Goal: Task Accomplishment & Management: Use online tool/utility

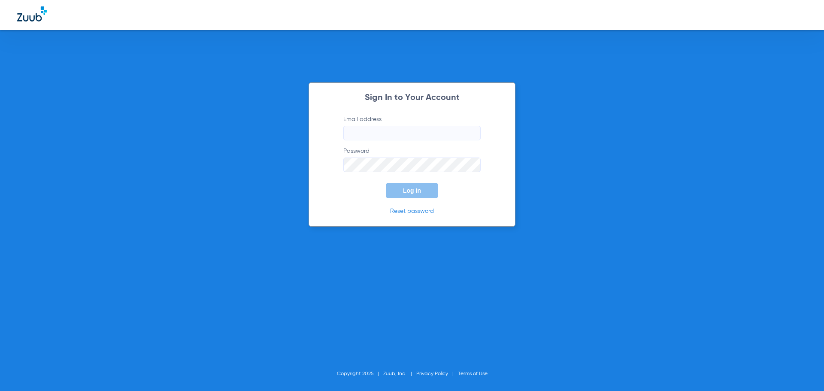
type input "[EMAIL_ADDRESS][DOMAIN_NAME]"
click at [125, 148] on div "Sign In to Your Account Email address [EMAIL_ADDRESS][DOMAIN_NAME] Password Log…" at bounding box center [412, 195] width 824 height 391
click at [394, 192] on button "Log In" at bounding box center [412, 190] width 52 height 15
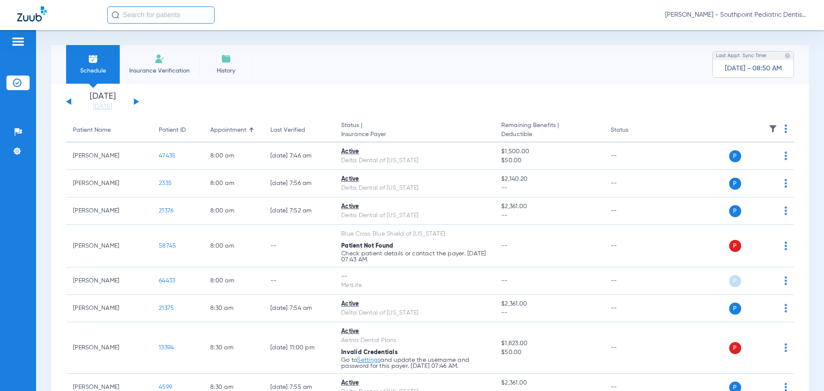
click at [133, 99] on div "[DATE] [DATE] [DATE] [DATE] [DATE] [DATE] [DATE] [DATE] [DATE] [DATE] [DATE] [D…" at bounding box center [102, 101] width 73 height 19
click at [137, 100] on button at bounding box center [136, 101] width 5 height 6
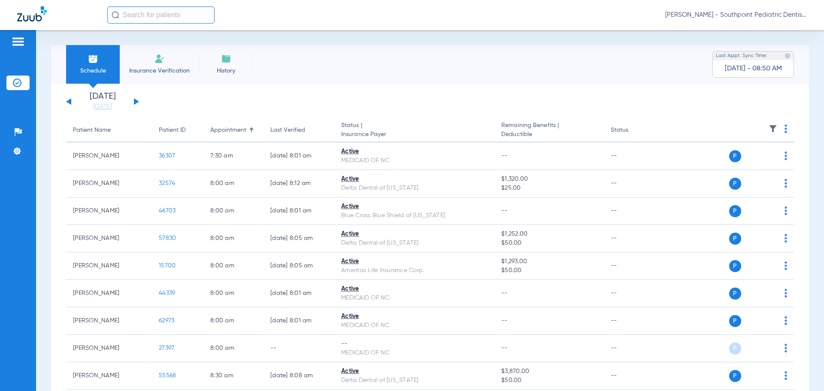
scroll to position [1273, 0]
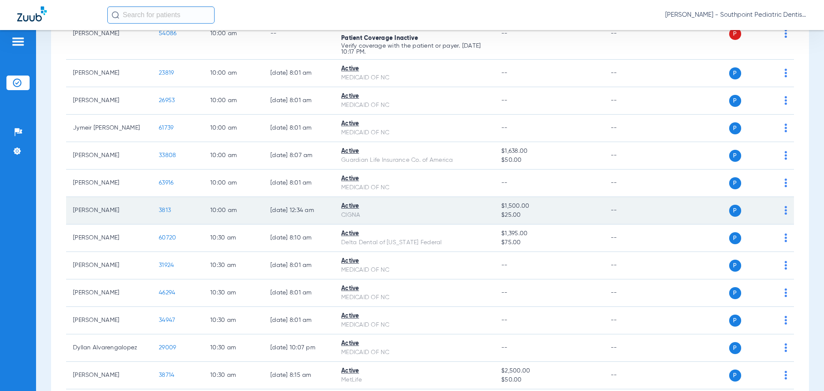
click at [155, 213] on td "3813" at bounding box center [178, 210] width 52 height 27
click at [161, 209] on span "3813" at bounding box center [165, 210] width 12 height 6
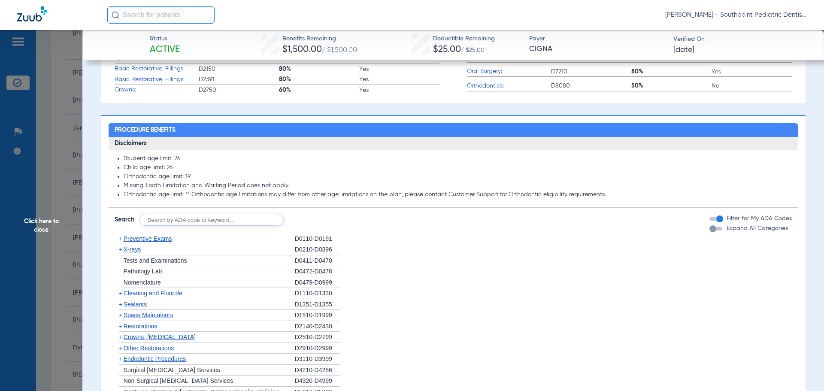
scroll to position [429, 0]
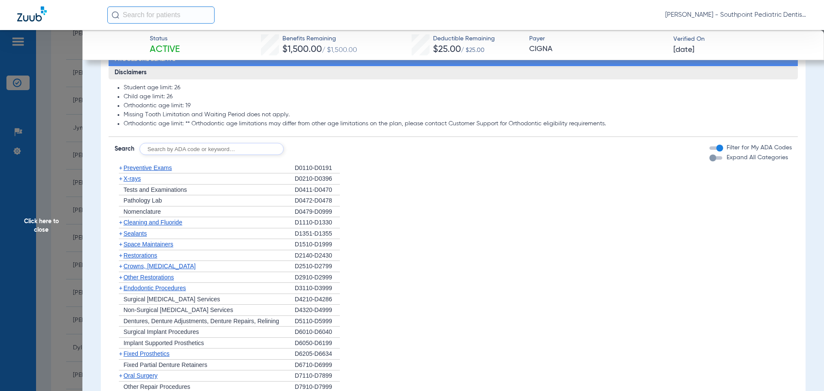
click at [265, 174] on div "+ Preventive Exams" at bounding box center [205, 168] width 180 height 11
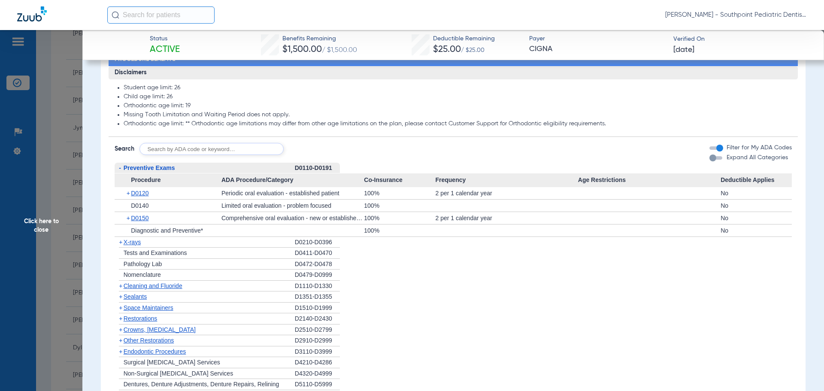
click at [265, 174] on div "- Preventive Exams" at bounding box center [205, 168] width 180 height 11
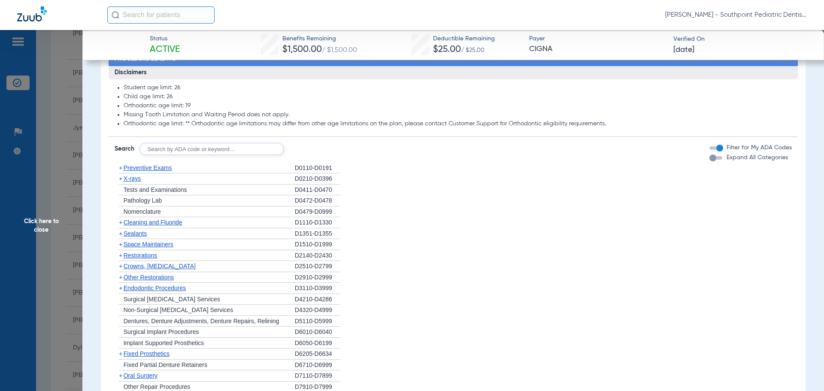
click at [283, 174] on div "+ Preventive Exams" at bounding box center [205, 168] width 180 height 11
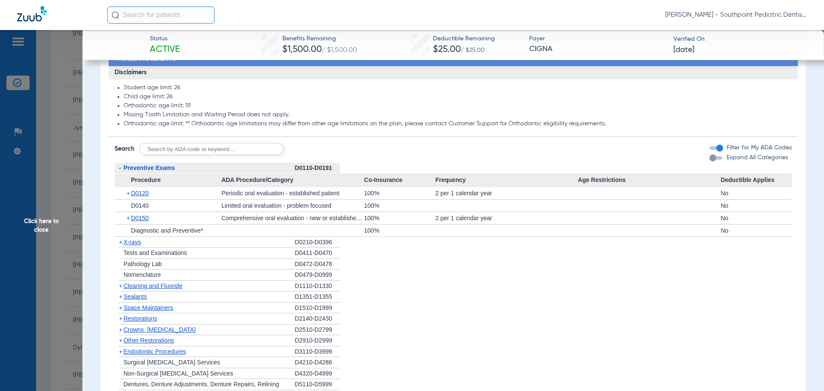
click at [232, 174] on div "- Preventive Exams" at bounding box center [205, 168] width 180 height 11
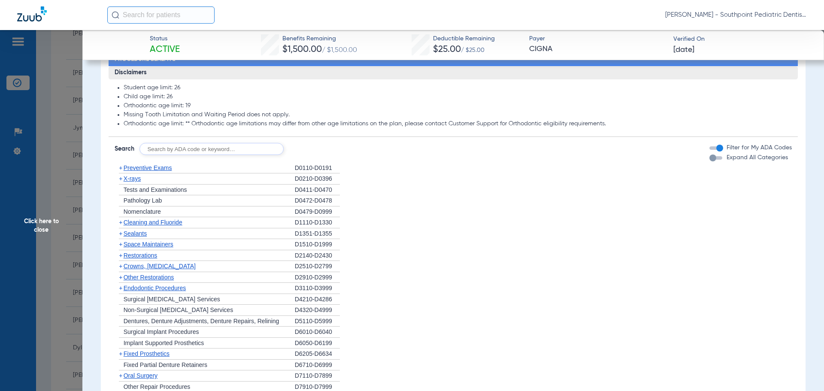
click at [225, 185] on div "+ X-rays" at bounding box center [205, 178] width 180 height 11
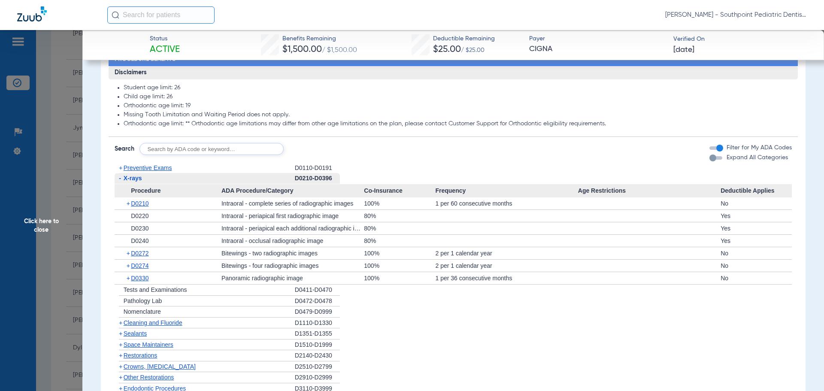
click at [225, 184] on div "- X-rays" at bounding box center [205, 178] width 180 height 11
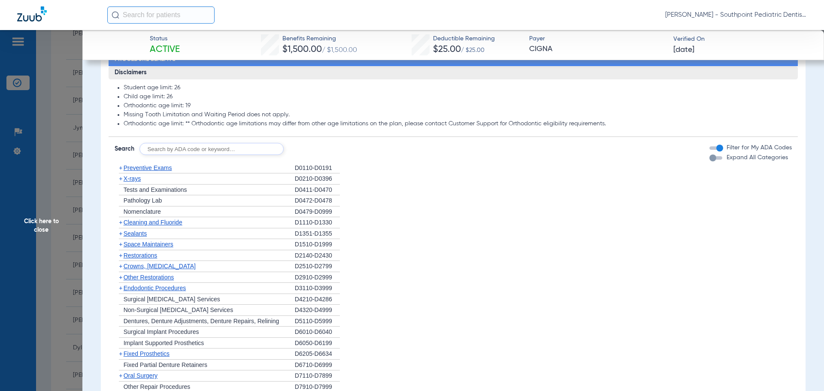
click at [225, 185] on div "+ X-rays" at bounding box center [205, 178] width 180 height 11
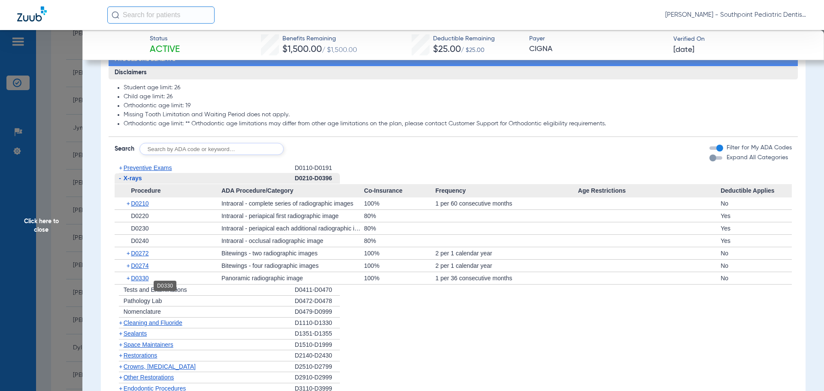
click at [147, 282] on span "D0330" at bounding box center [140, 278] width 18 height 7
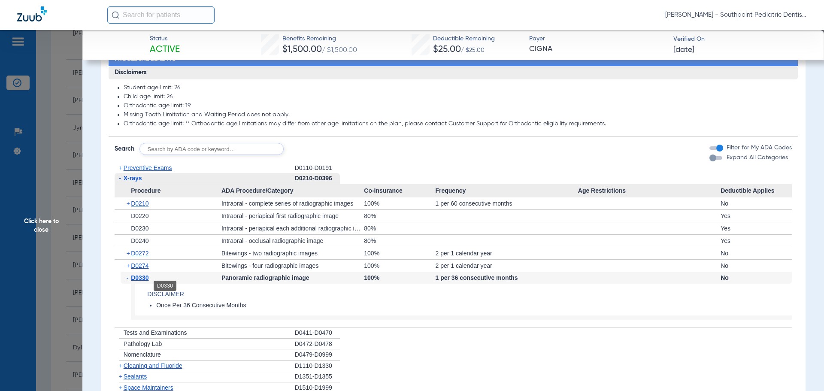
click at [147, 281] on span "D0330" at bounding box center [140, 277] width 18 height 7
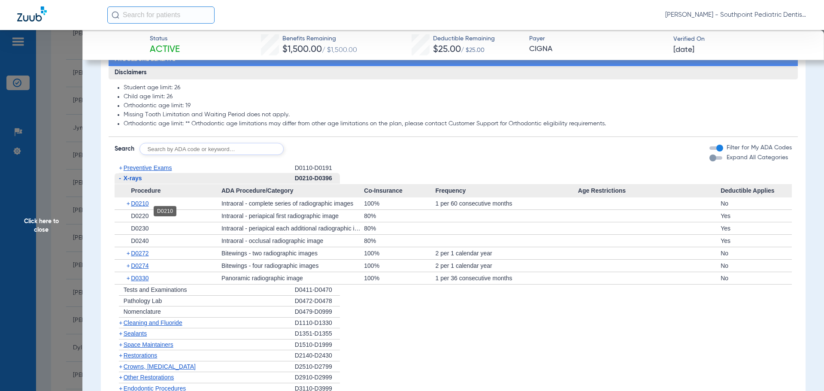
click at [142, 207] on span "D0210" at bounding box center [140, 203] width 18 height 7
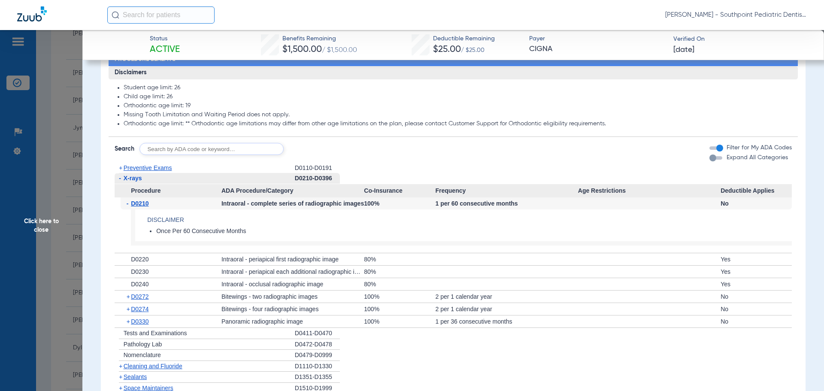
click at [142, 207] on span "D0210" at bounding box center [140, 203] width 18 height 7
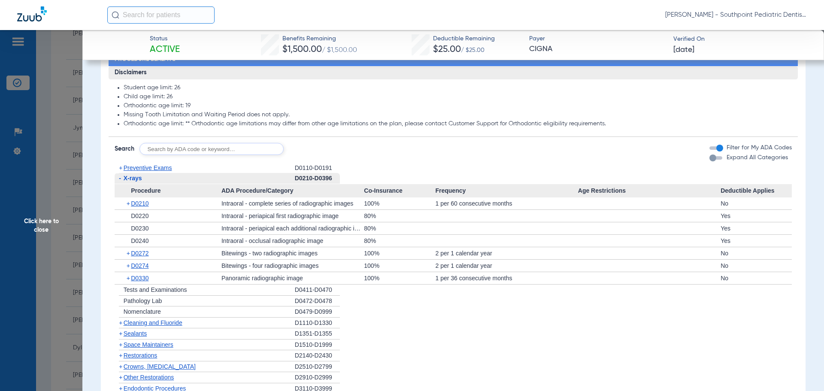
click at [145, 184] on div "- X-rays" at bounding box center [205, 178] width 180 height 11
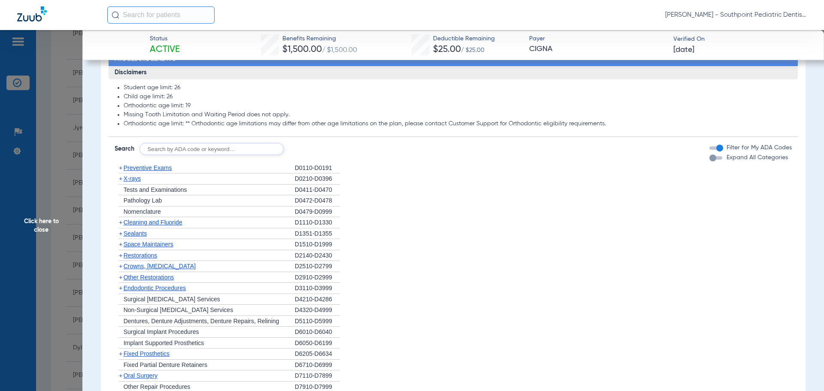
click at [164, 226] on span "Cleaning and Fluoride" at bounding box center [153, 222] width 59 height 7
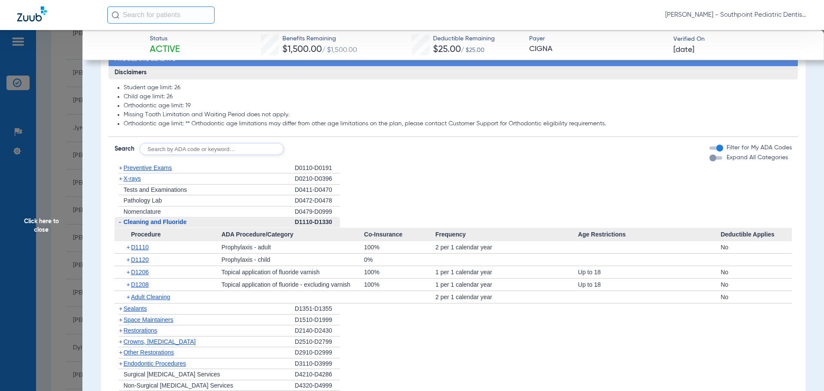
click at [163, 225] on span "Cleaning and Fluoride" at bounding box center [155, 222] width 63 height 7
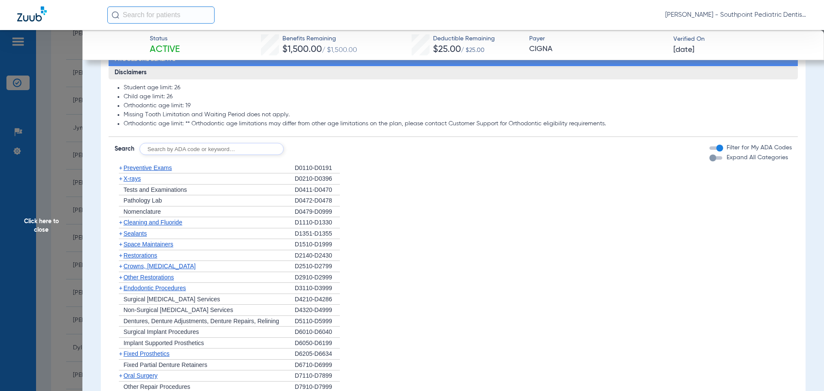
click at [155, 240] on div "+ Sealants" at bounding box center [205, 233] width 180 height 11
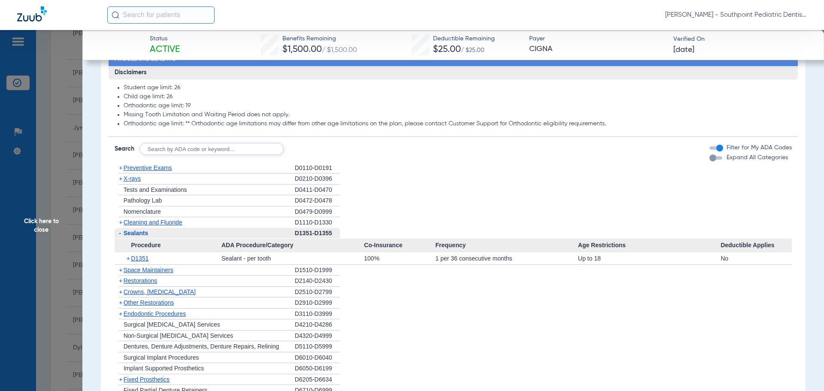
click at [155, 239] on div "- Sealants" at bounding box center [205, 233] width 180 height 11
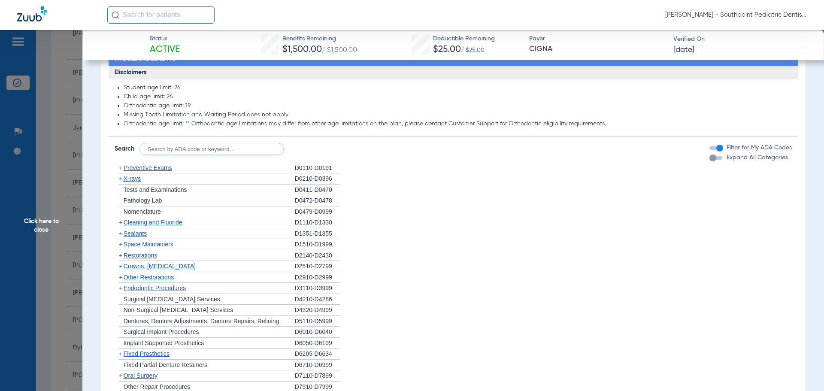
click at [157, 248] on span "Space Maintainers" at bounding box center [149, 244] width 50 height 7
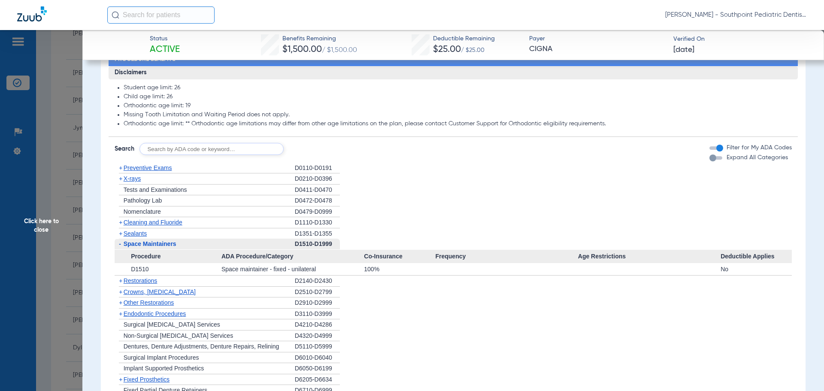
click at [157, 247] on span "Space Maintainers" at bounding box center [150, 243] width 53 height 7
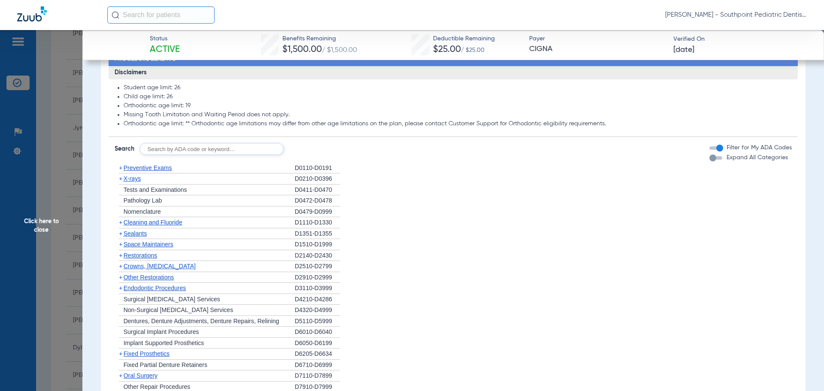
click at [157, 259] on span "Restorations" at bounding box center [141, 255] width 34 height 7
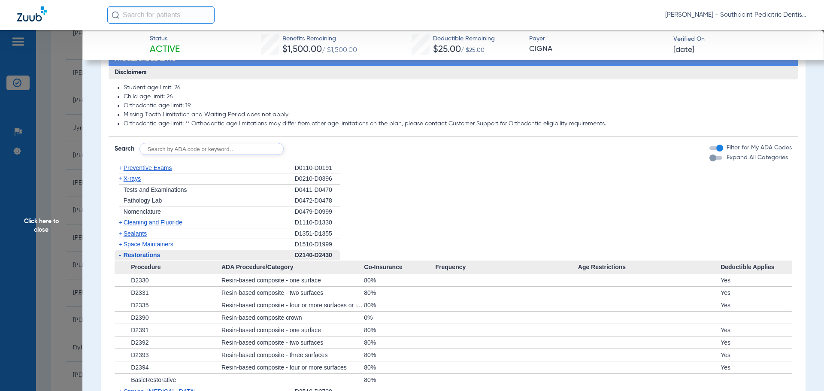
click at [157, 258] on span "Restorations" at bounding box center [142, 255] width 37 height 7
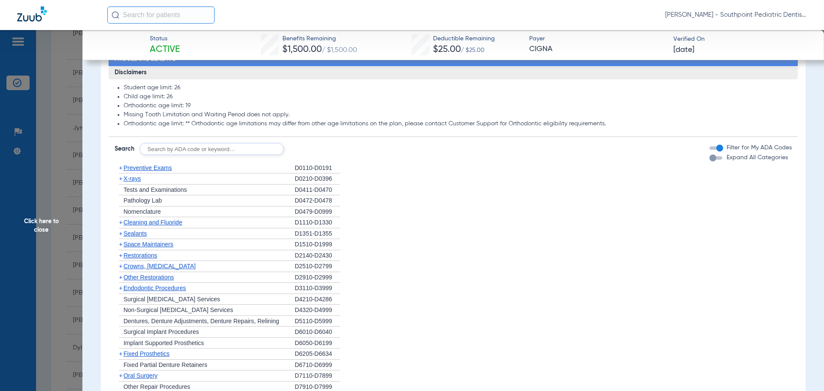
click at [157, 280] on div "+ Other Restorations" at bounding box center [205, 277] width 180 height 11
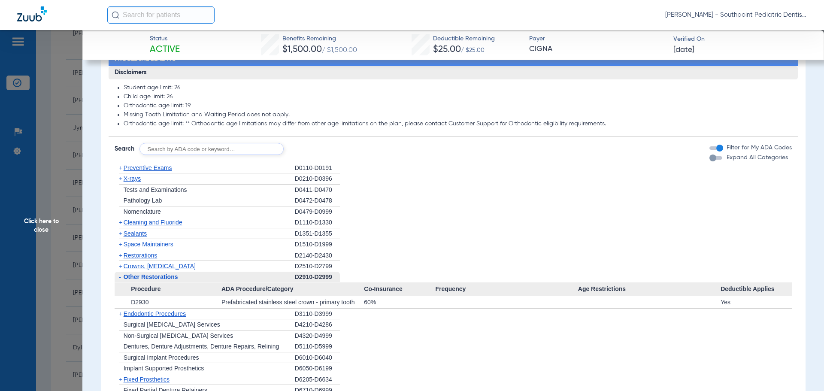
click at [157, 280] on div "- Other Restorations" at bounding box center [205, 277] width 180 height 11
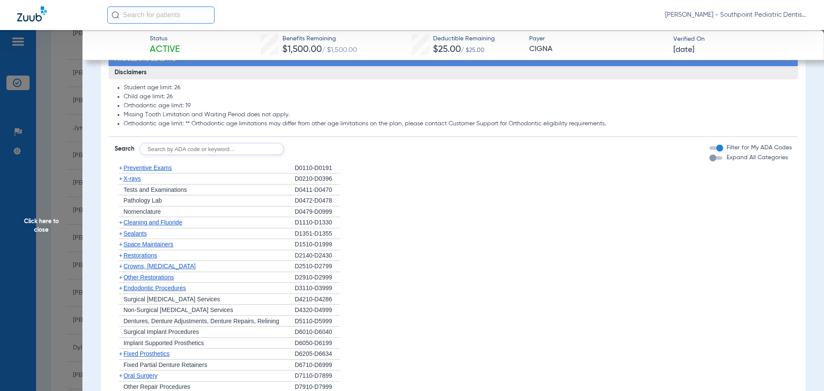
click at [156, 281] on span "Other Restorations" at bounding box center [149, 277] width 51 height 7
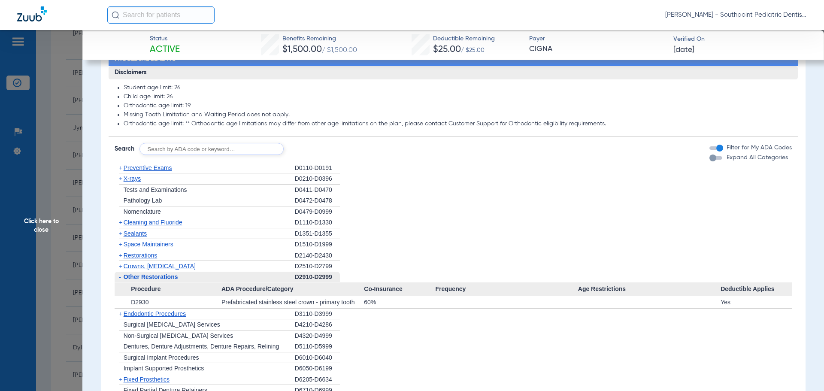
click at [156, 280] on span "Other Restorations" at bounding box center [151, 276] width 55 height 7
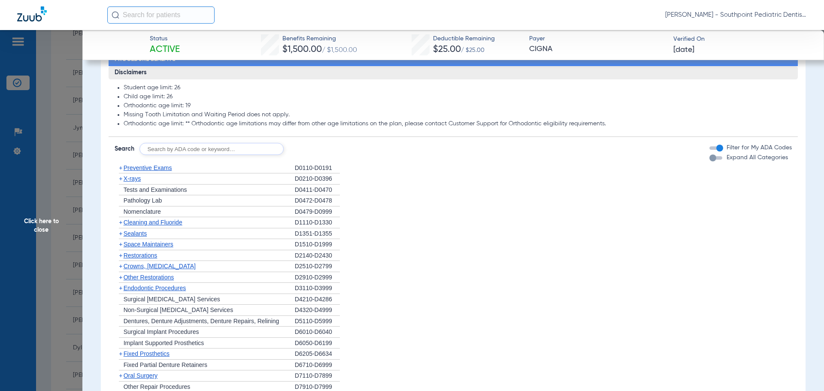
click at [156, 292] on span "Endodontic Procedures" at bounding box center [155, 288] width 63 height 7
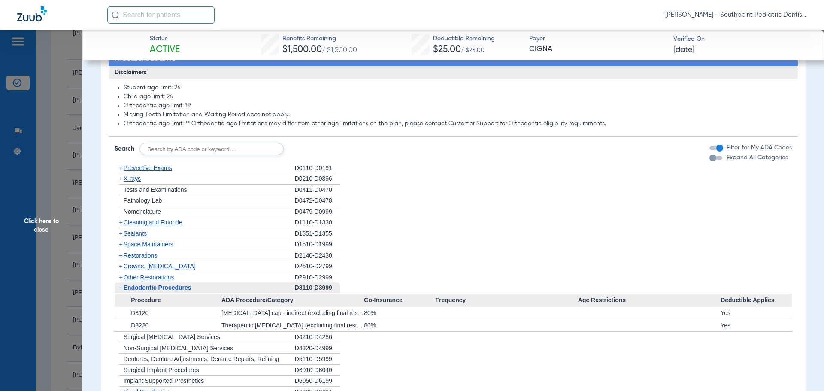
click at [161, 291] on span "Endodontic Procedures" at bounding box center [158, 287] width 68 height 7
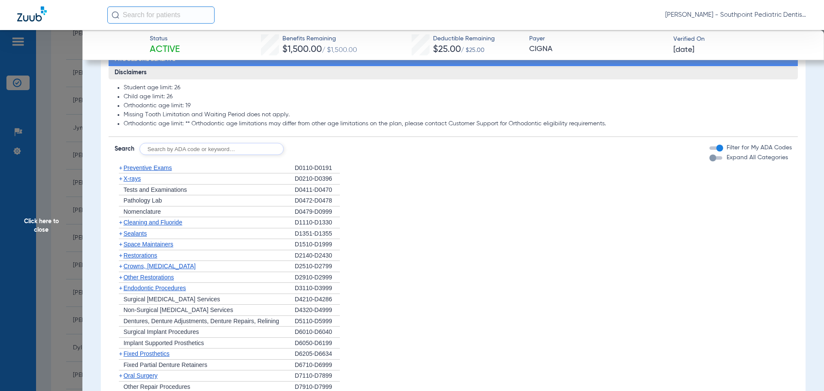
scroll to position [515, 0]
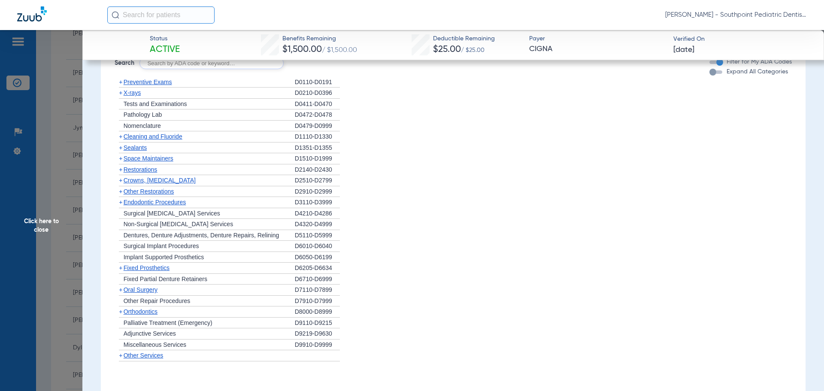
click at [152, 293] on span "Oral Surgery" at bounding box center [141, 289] width 34 height 7
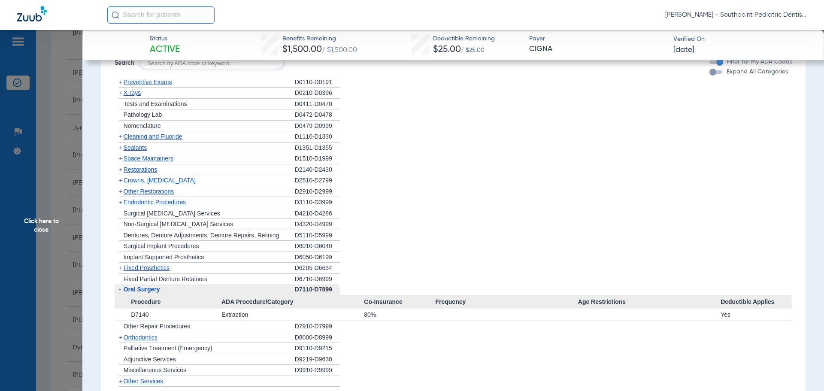
click at [152, 293] on span "Oral Surgery" at bounding box center [142, 289] width 36 height 7
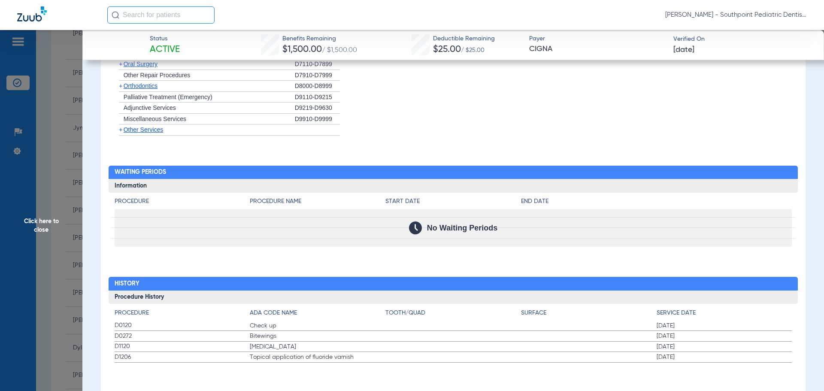
scroll to position [749, 0]
drag, startPoint x: 112, startPoint y: 322, endPoint x: 749, endPoint y: 362, distance: 638.4
click at [749, 362] on div "Procedure ADA Code Name Tooth/Quad Surface Service Date D0120 Check up [DATE] D…" at bounding box center [454, 333] width 690 height 59
click at [27, 167] on span "Click here to close" at bounding box center [41, 225] width 82 height 391
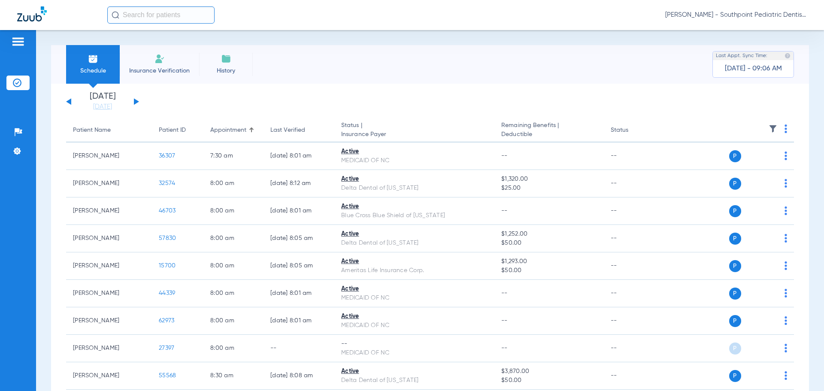
scroll to position [1273, 0]
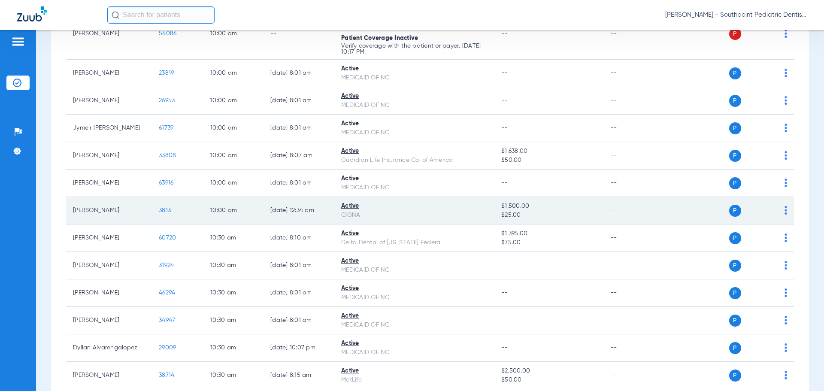
click at [167, 210] on span "3813" at bounding box center [165, 210] width 12 height 6
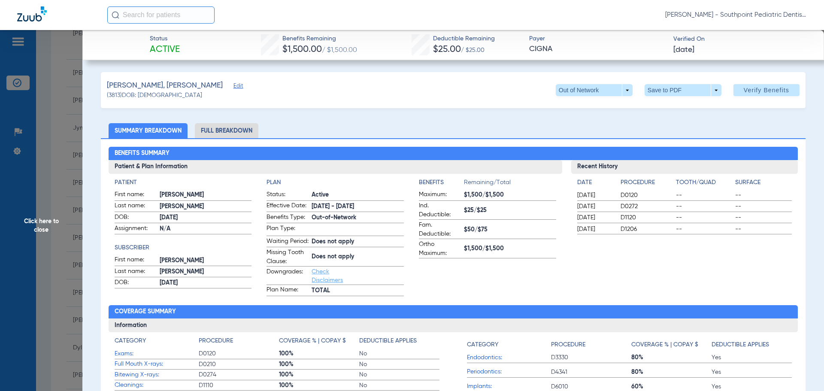
scroll to position [386, 0]
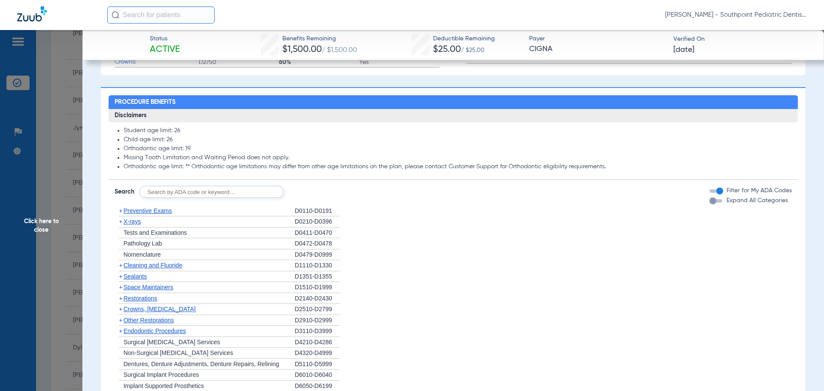
click at [175, 269] on span "Cleaning and Fluoride" at bounding box center [153, 265] width 59 height 7
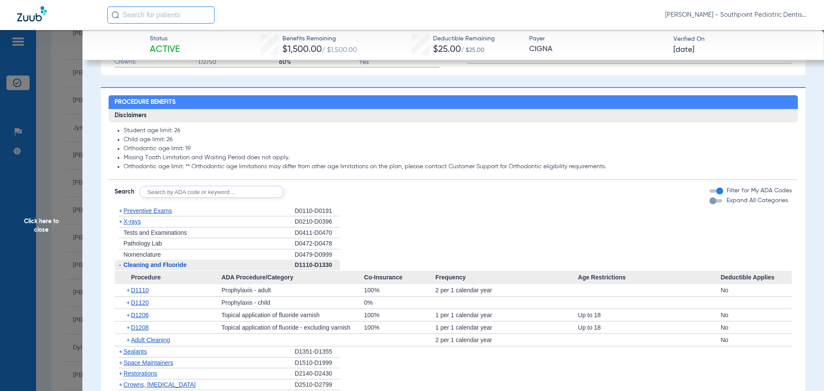
click at [17, 213] on span "Click here to close" at bounding box center [41, 225] width 82 height 391
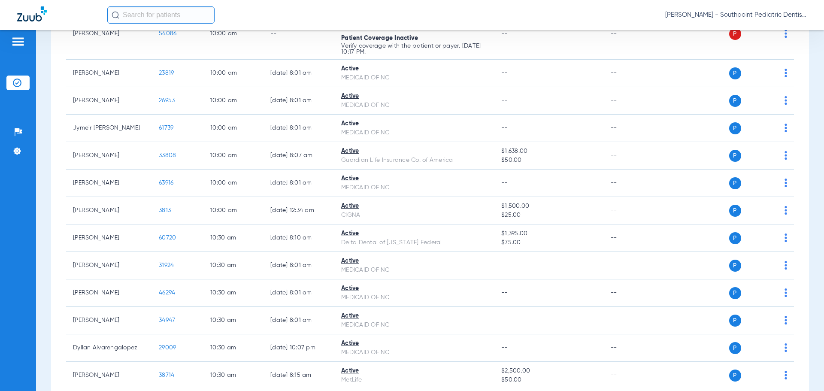
scroll to position [28, 0]
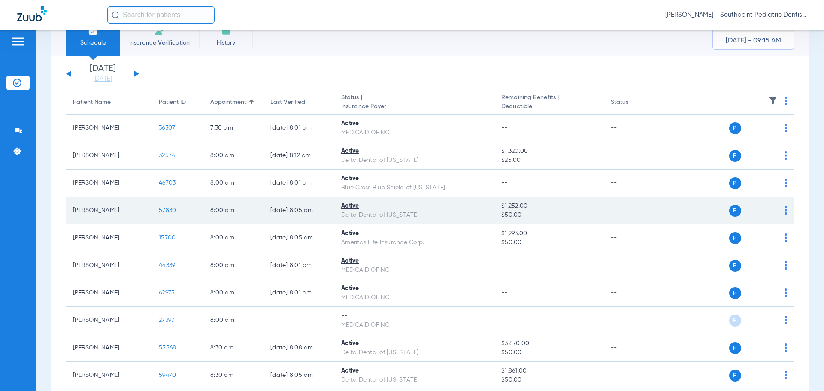
click at [170, 209] on span "57830" at bounding box center [167, 210] width 17 height 6
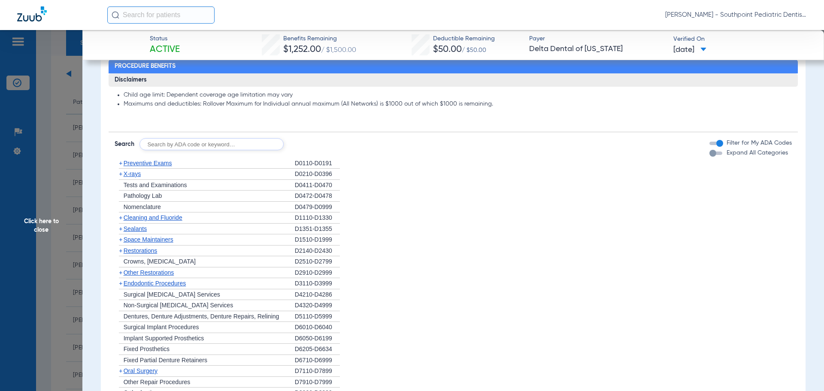
scroll to position [429, 0]
click at [244, 168] on div "+ X-rays" at bounding box center [205, 173] width 180 height 11
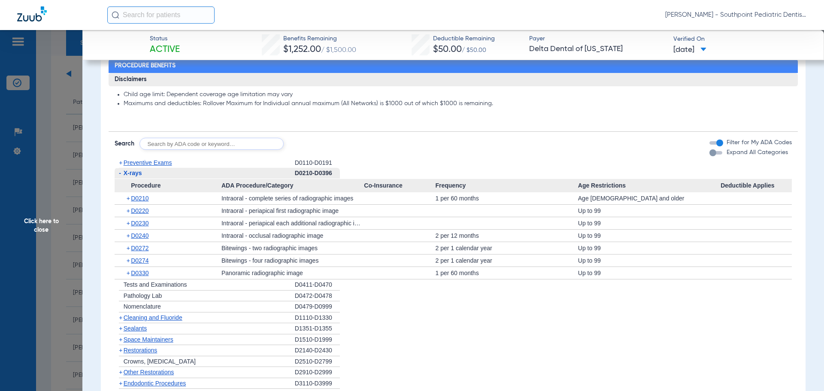
click at [241, 164] on div "+ Preventive Exams" at bounding box center [205, 163] width 180 height 11
